Goal: Information Seeking & Learning: Learn about a topic

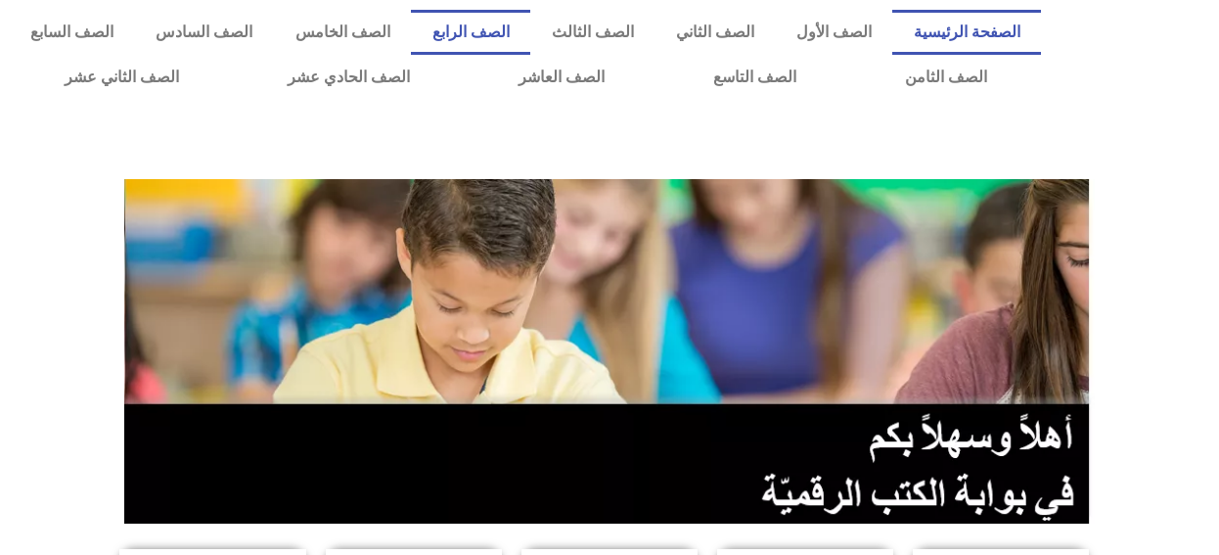
click at [530, 24] on link "الصف الرابع" at bounding box center [470, 32] width 119 height 45
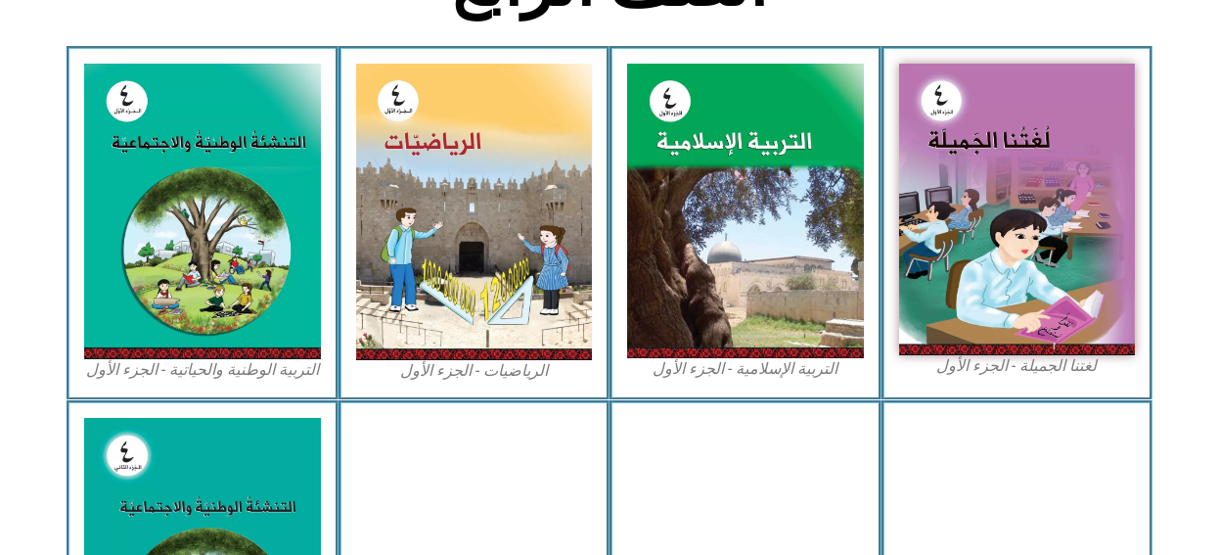
scroll to position [587, 0]
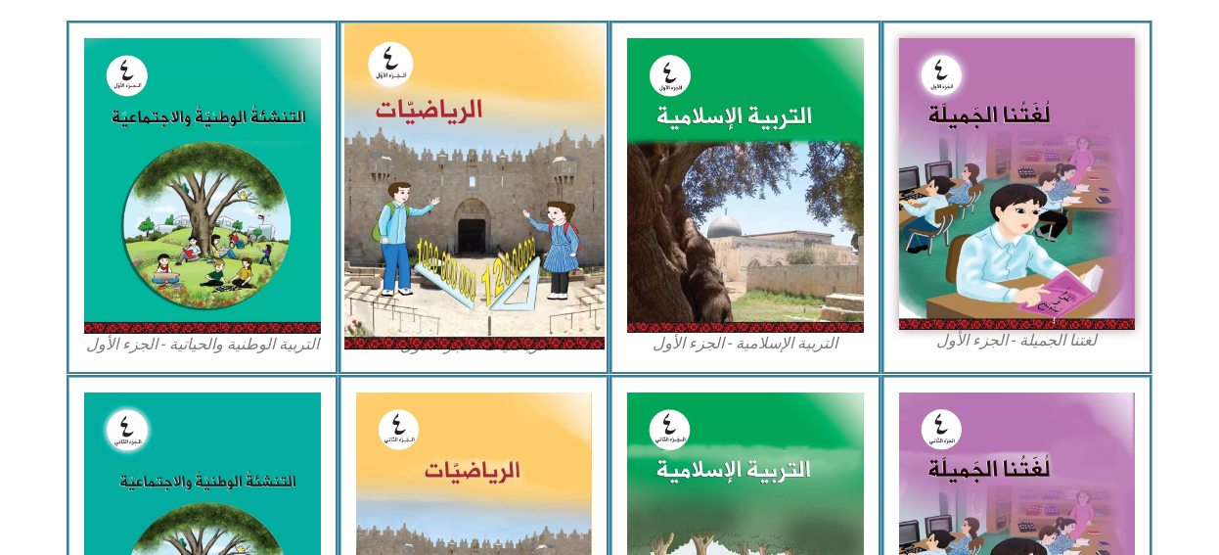
click at [489, 249] on img at bounding box center [473, 186] width 260 height 326
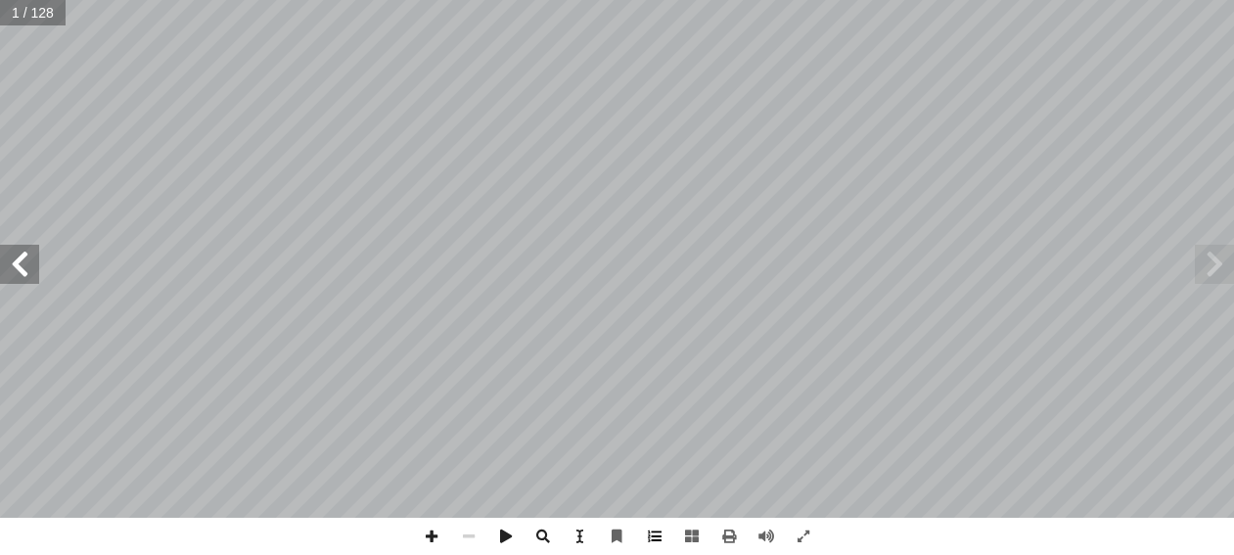
click at [654, 536] on span at bounding box center [654, 536] width 37 height 37
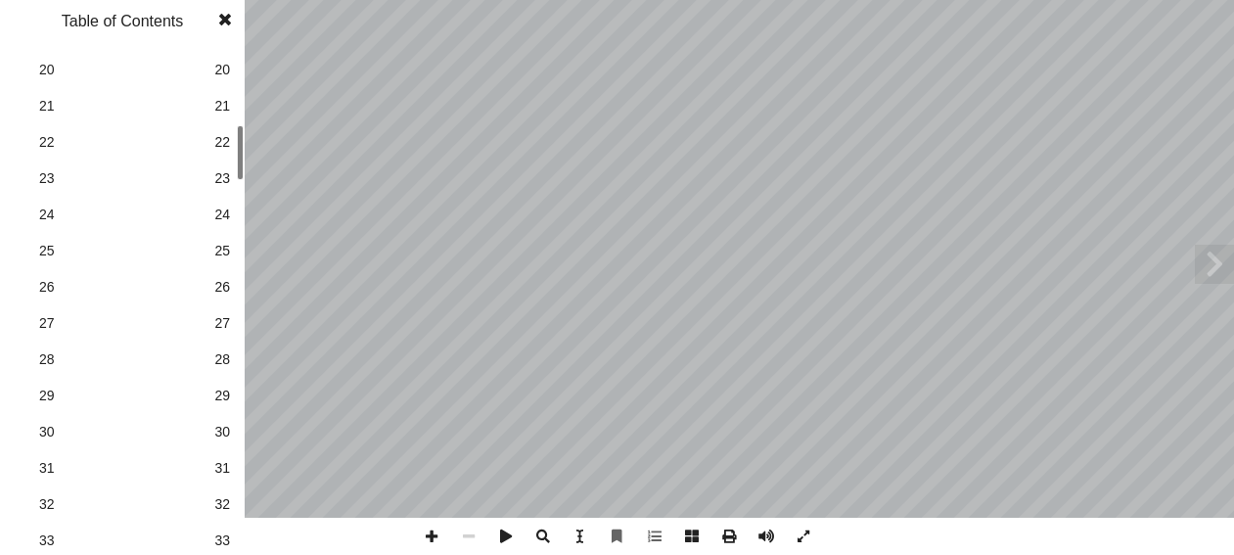
click at [226, 433] on span "30" at bounding box center [222, 432] width 16 height 21
click at [228, 19] on span at bounding box center [224, 19] width 35 height 39
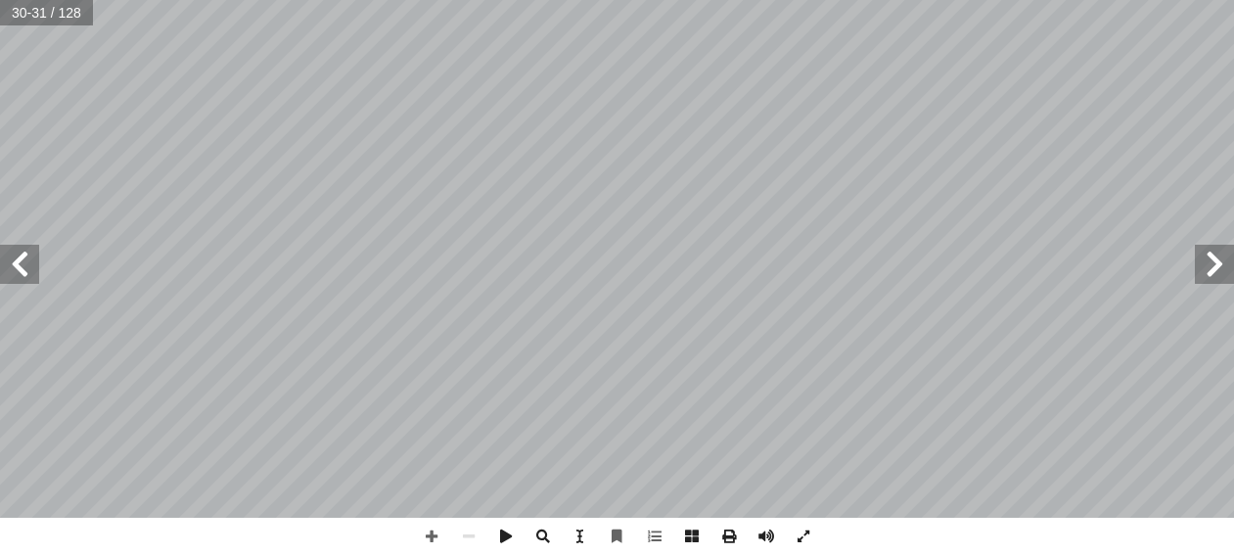
click at [16, 260] on span at bounding box center [19, 264] width 39 height 39
click at [428, 534] on span at bounding box center [431, 536] width 37 height 37
click at [0, 178] on html "الصفحة الرئيسية الصف الأول الصف الثاني الصف الثالث الصف الرابع الصف الخامس الصف…" at bounding box center [617, 89] width 1234 height 178
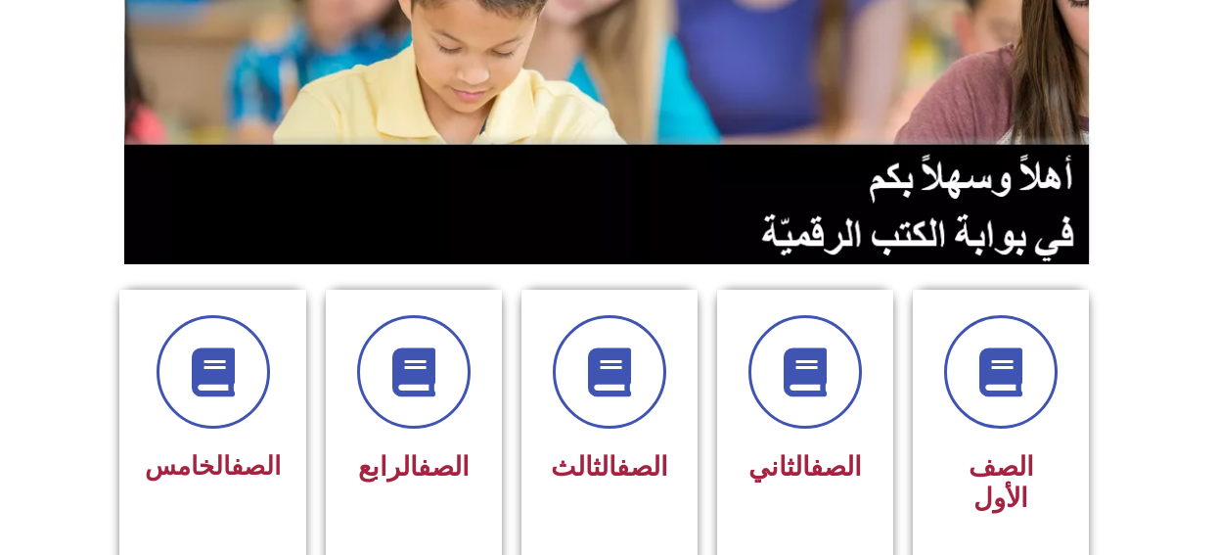
scroll to position [294, 0]
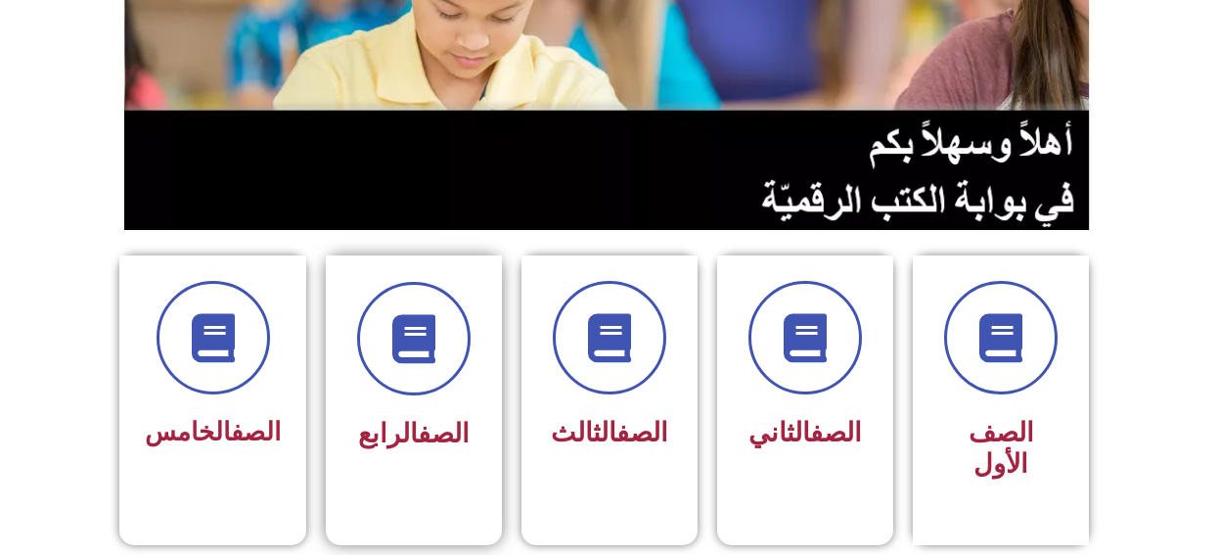
click at [375, 389] on div at bounding box center [413, 338] width 123 height 113
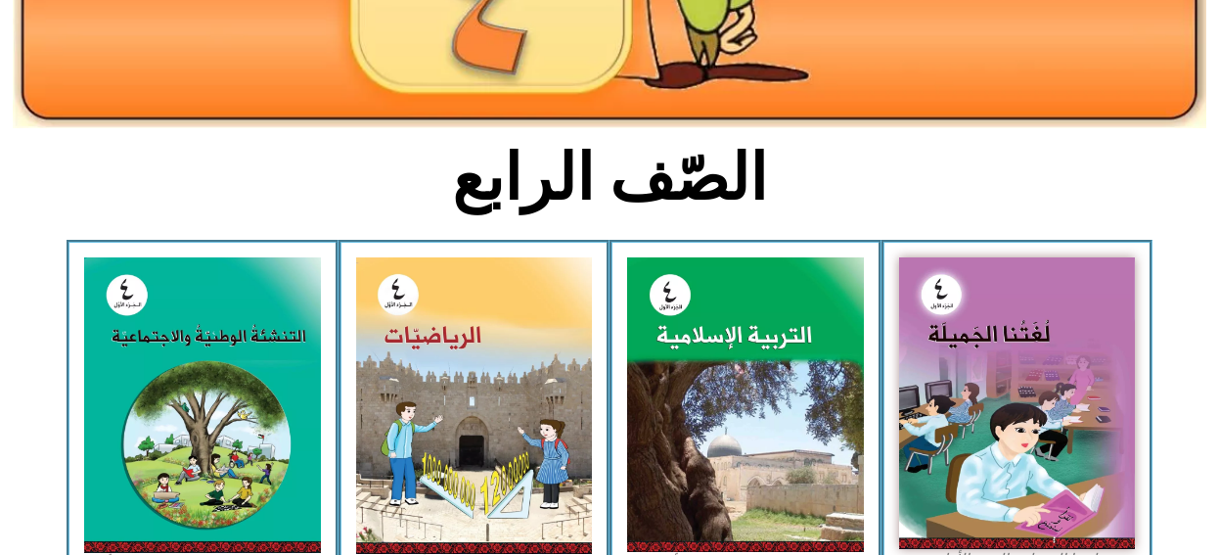
scroll to position [391, 0]
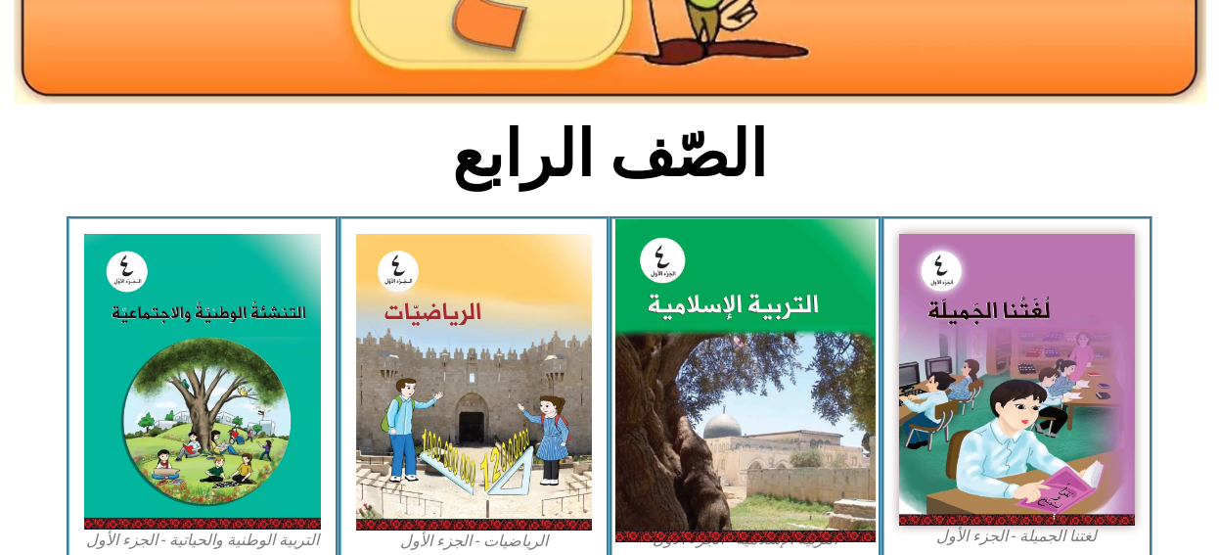
click at [707, 313] on img at bounding box center [745, 381] width 260 height 324
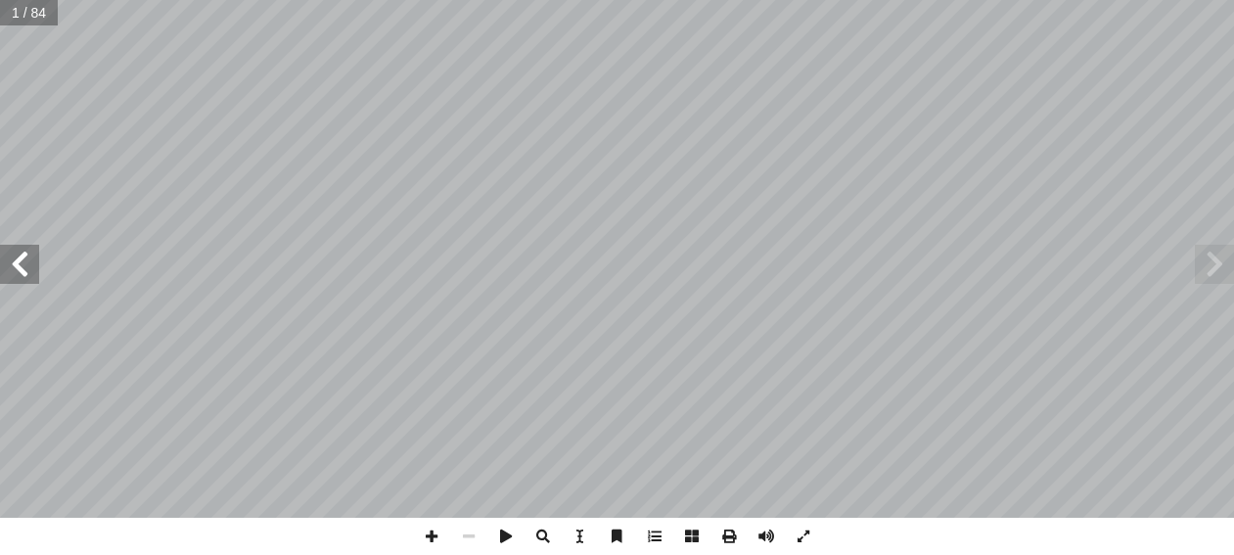
click at [15, 265] on span at bounding box center [19, 264] width 39 height 39
click at [9, 269] on span at bounding box center [19, 264] width 39 height 39
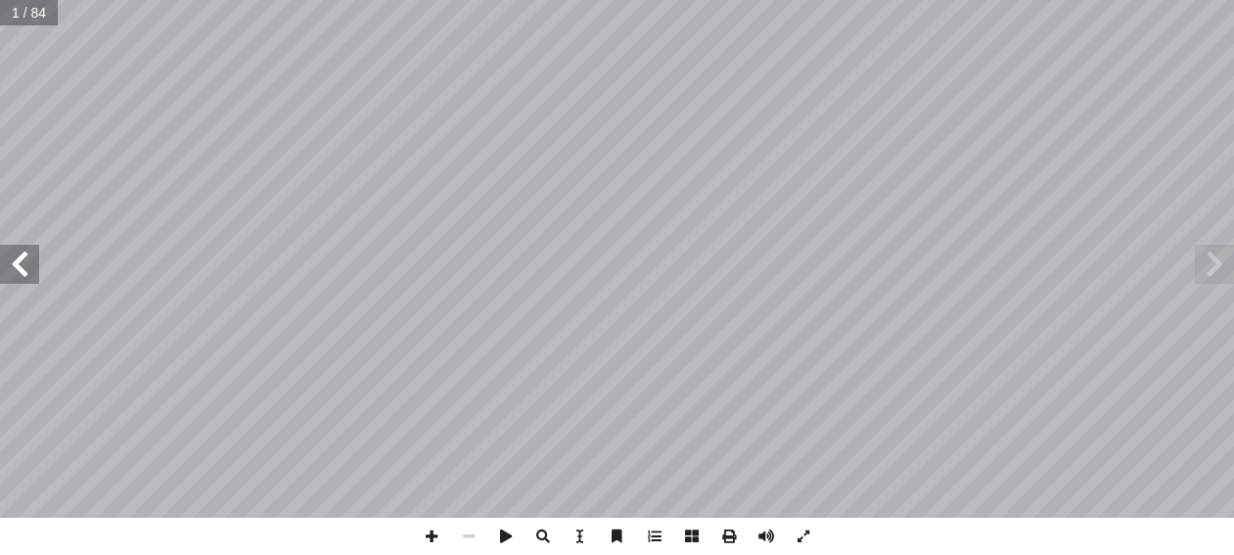
click at [9, 269] on span at bounding box center [19, 264] width 39 height 39
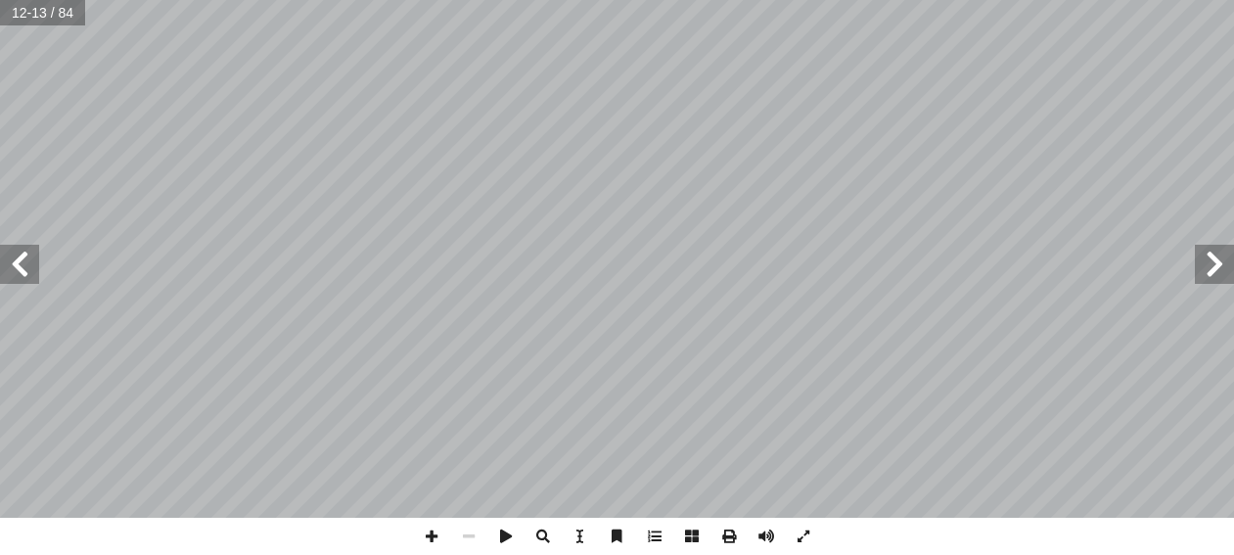
click at [9, 269] on span at bounding box center [19, 264] width 39 height 39
click at [11, 268] on span at bounding box center [19, 264] width 39 height 39
click at [1215, 265] on span at bounding box center [1214, 264] width 39 height 39
drag, startPoint x: 1207, startPoint y: 268, endPoint x: 21, endPoint y: 261, distance: 1186.7
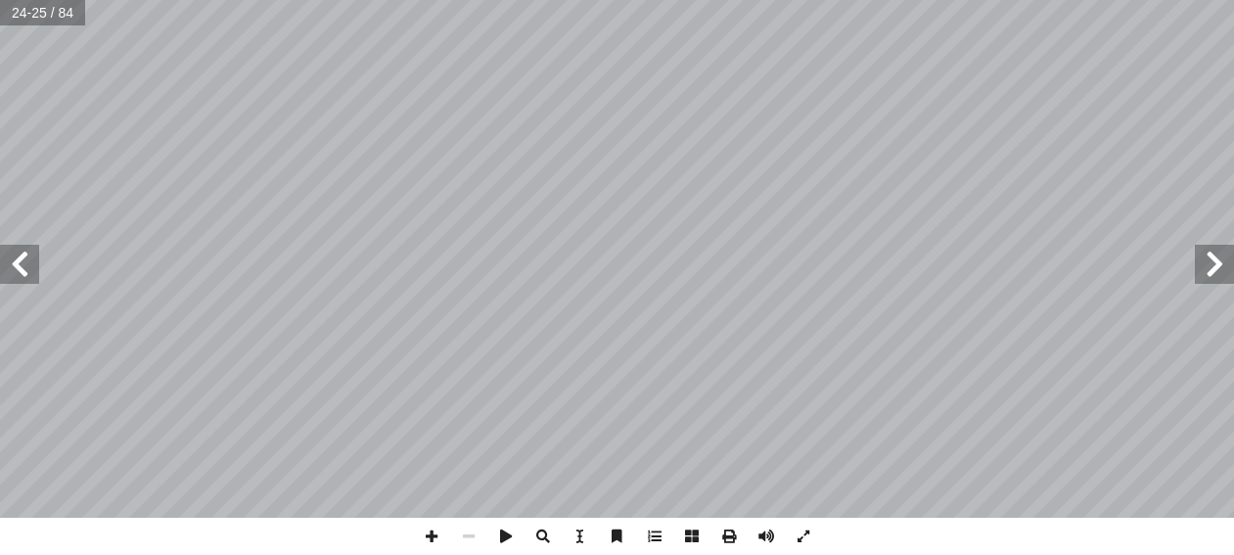
click at [21, 261] on span at bounding box center [19, 264] width 39 height 39
click at [424, 531] on span at bounding box center [431, 536] width 37 height 37
